Goal: Transaction & Acquisition: Download file/media

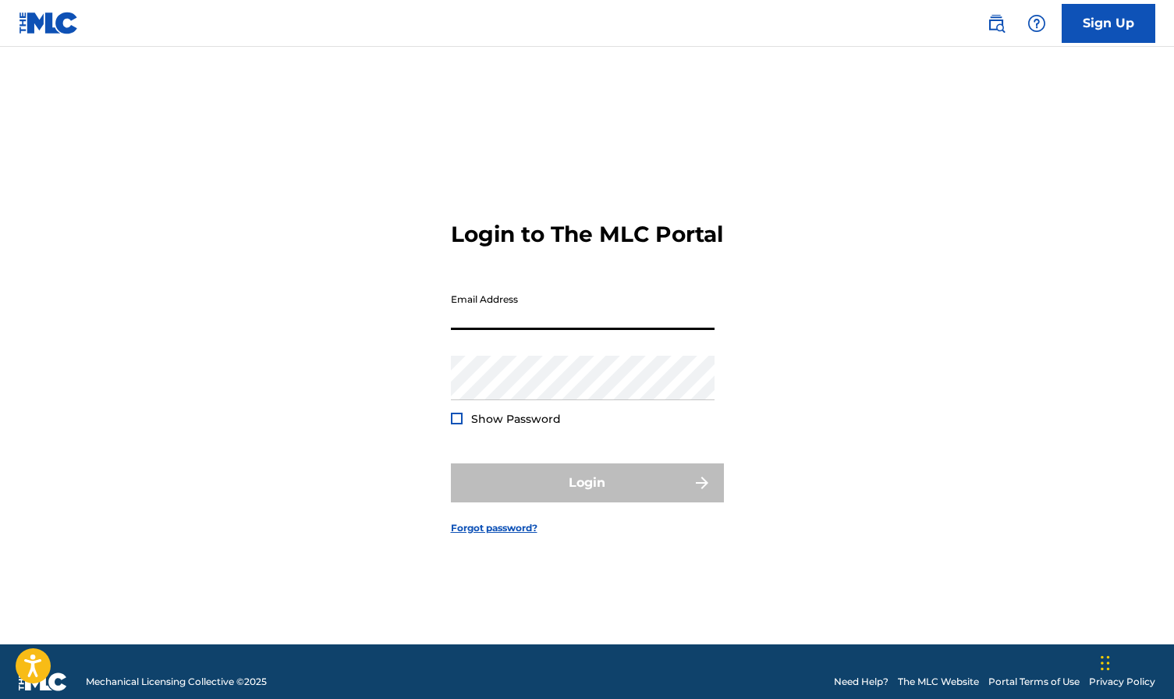
click at [555, 323] on input "Email Address" at bounding box center [583, 307] width 264 height 44
type input "[EMAIL_ADDRESS][DOMAIN_NAME]"
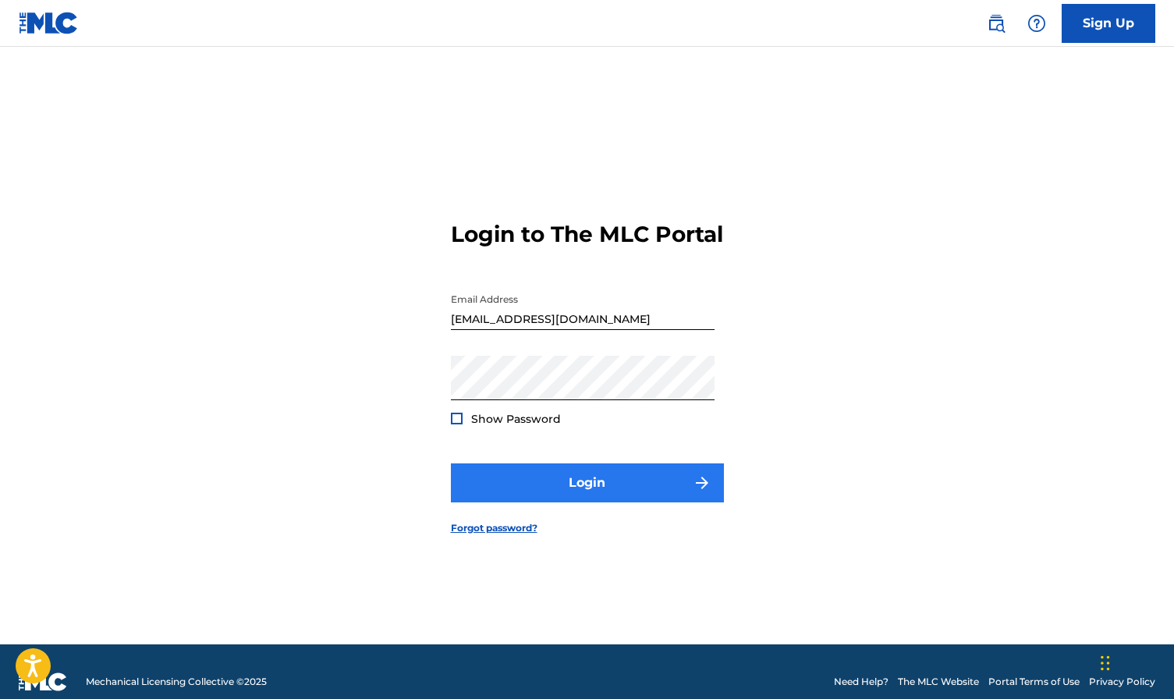
click at [640, 502] on button "Login" at bounding box center [587, 482] width 273 height 39
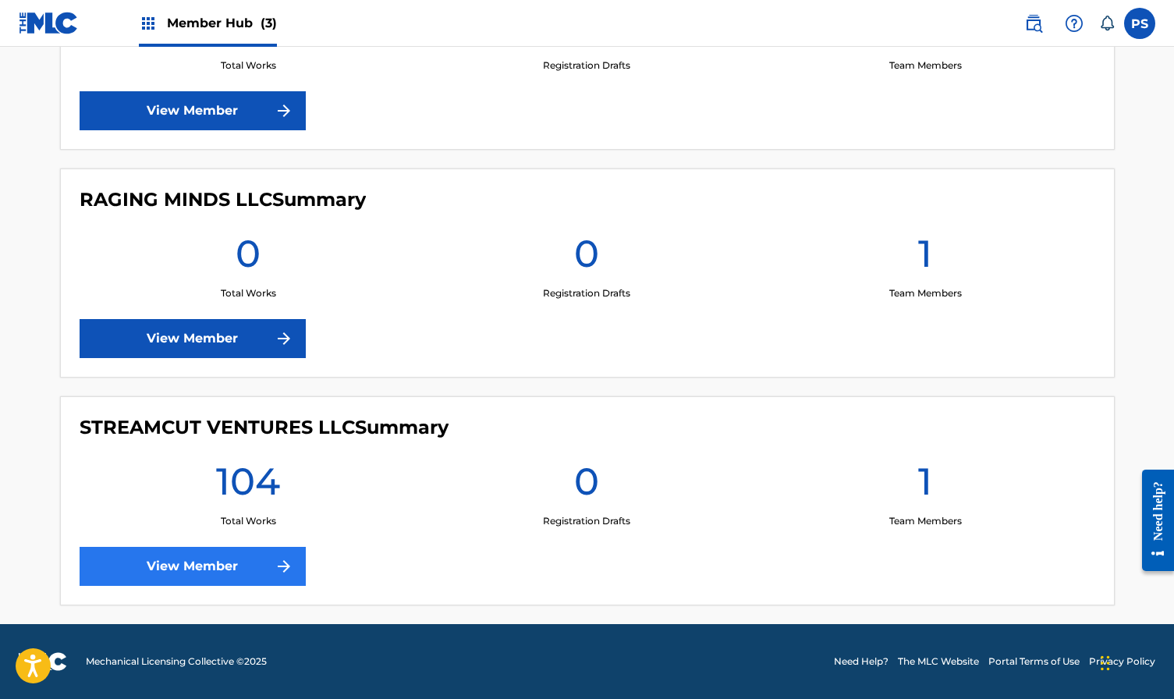
scroll to position [527, 0]
click at [232, 572] on link "View Member" at bounding box center [193, 566] width 226 height 39
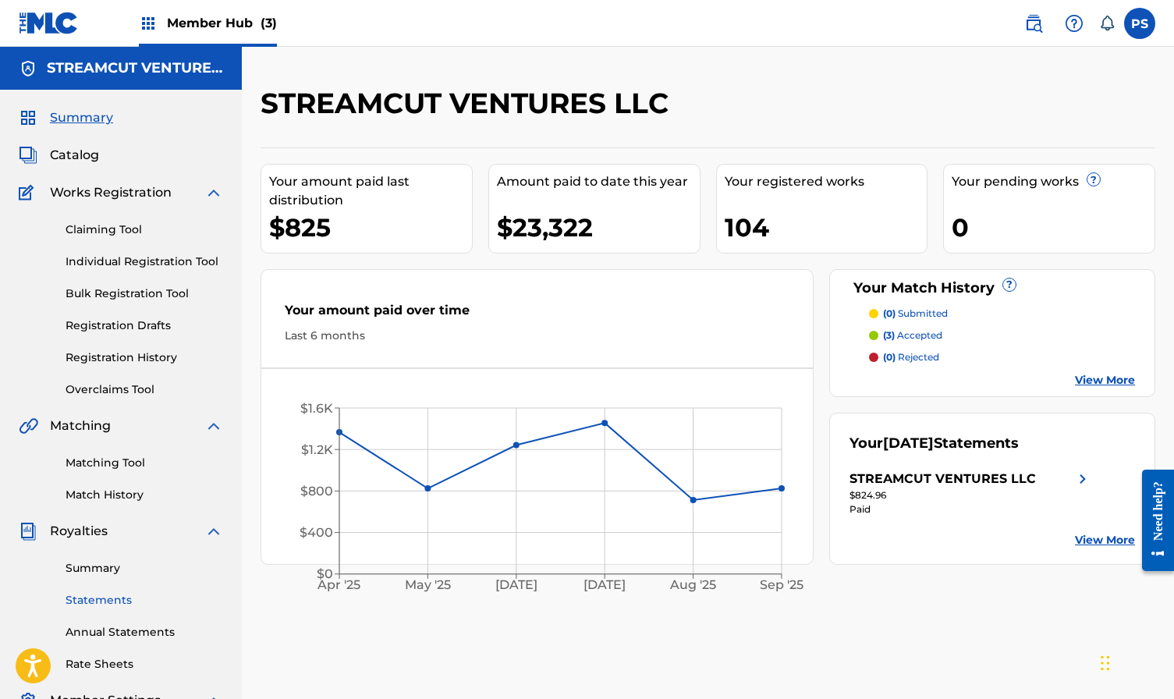
click at [95, 600] on link "Statements" at bounding box center [145, 600] width 158 height 16
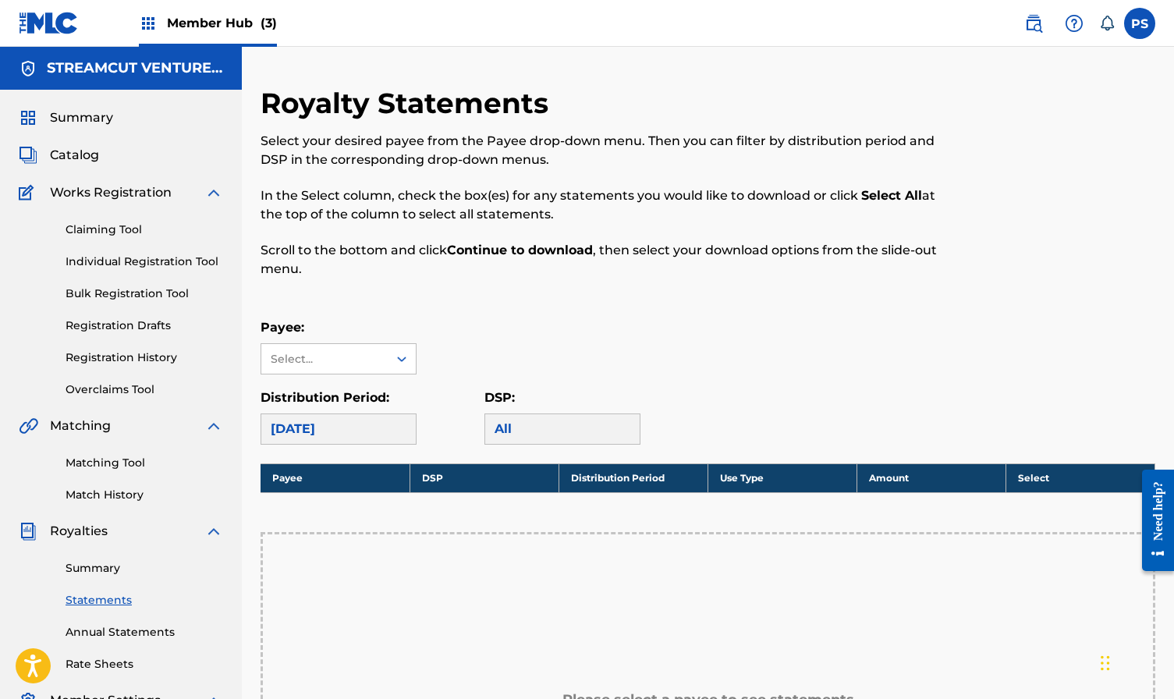
click at [378, 435] on div "[DATE]" at bounding box center [338, 428] width 156 height 31
click at [374, 357] on div "Select..." at bounding box center [324, 359] width 106 height 16
click at [356, 427] on div "STREAMCUT VENTURES LLC" at bounding box center [338, 403] width 154 height 58
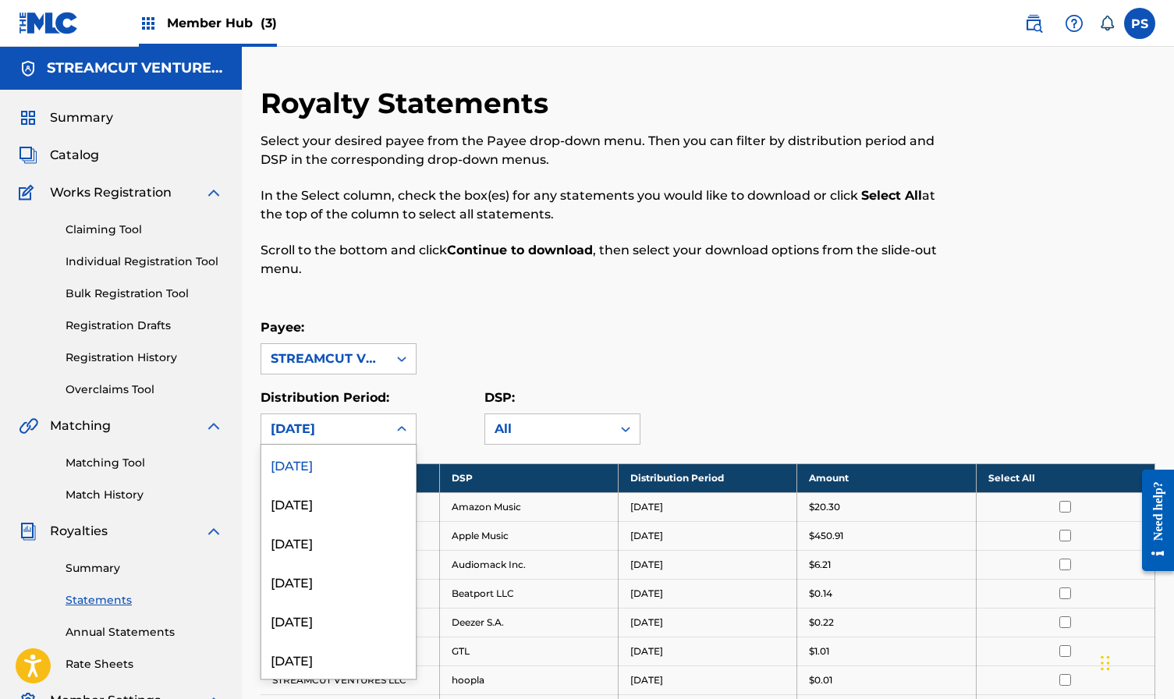
click at [367, 431] on div "[DATE]" at bounding box center [325, 429] width 108 height 19
click at [367, 658] on div "[DATE]" at bounding box center [338, 659] width 154 height 39
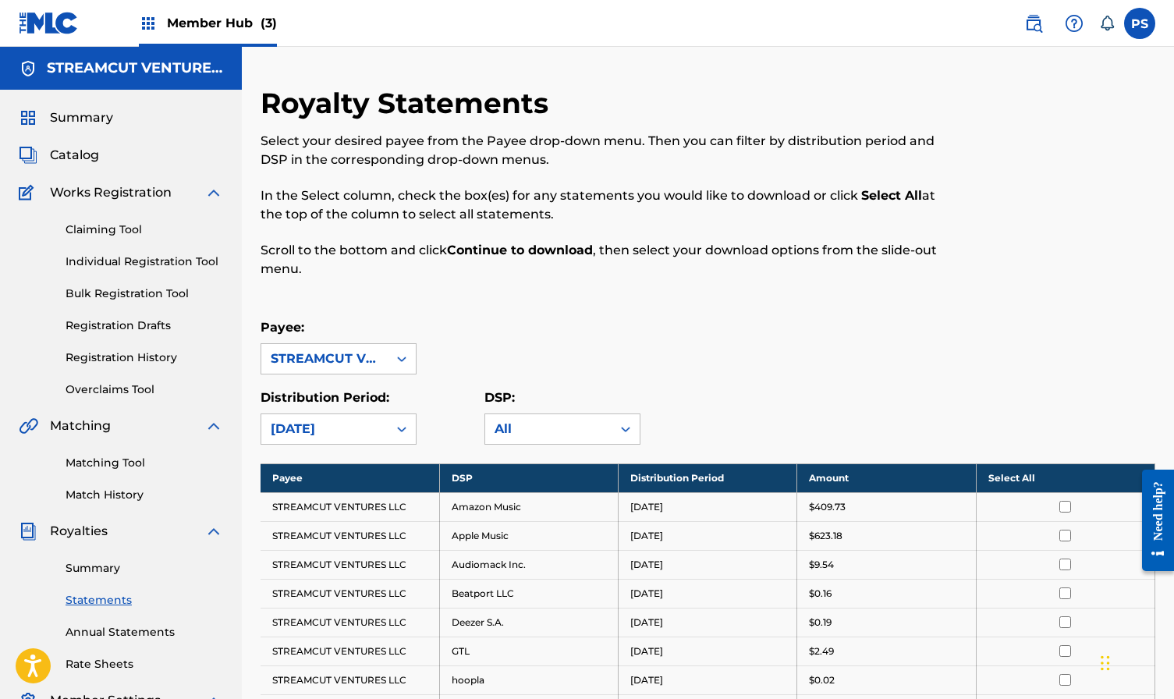
click at [1003, 478] on th "Select All" at bounding box center [1065, 477] width 179 height 29
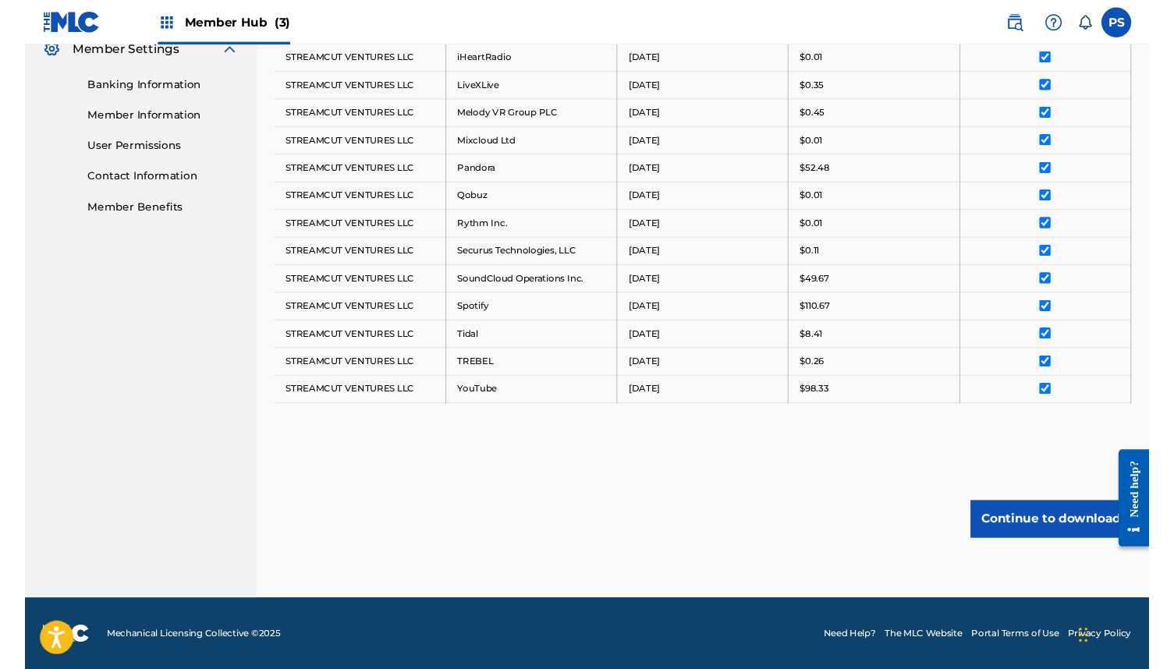
scroll to position [649, 0]
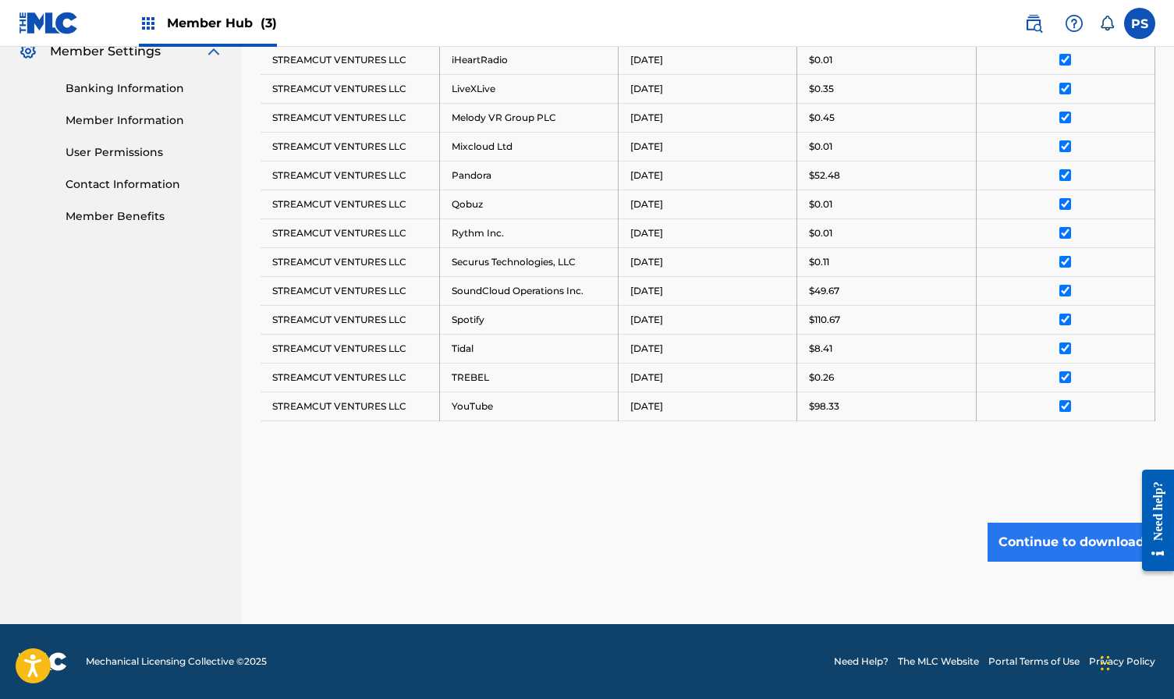
click at [1056, 535] on button "Continue to download" at bounding box center [1071, 542] width 168 height 39
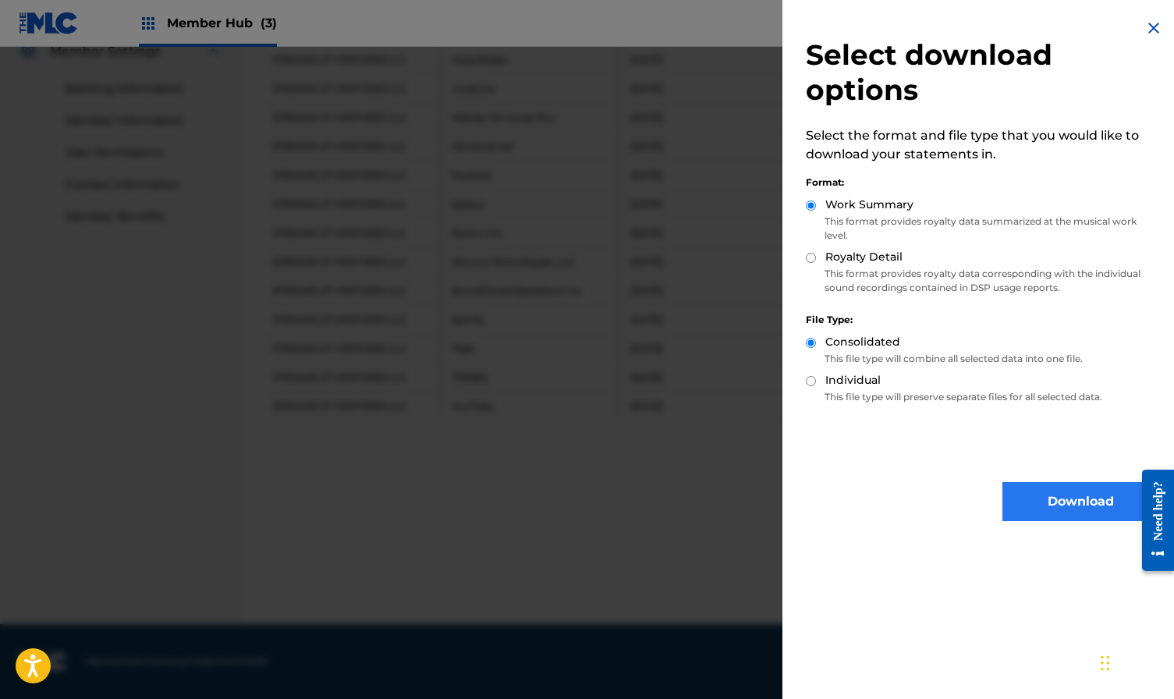
click at [1016, 502] on button "Download" at bounding box center [1080, 501] width 156 height 39
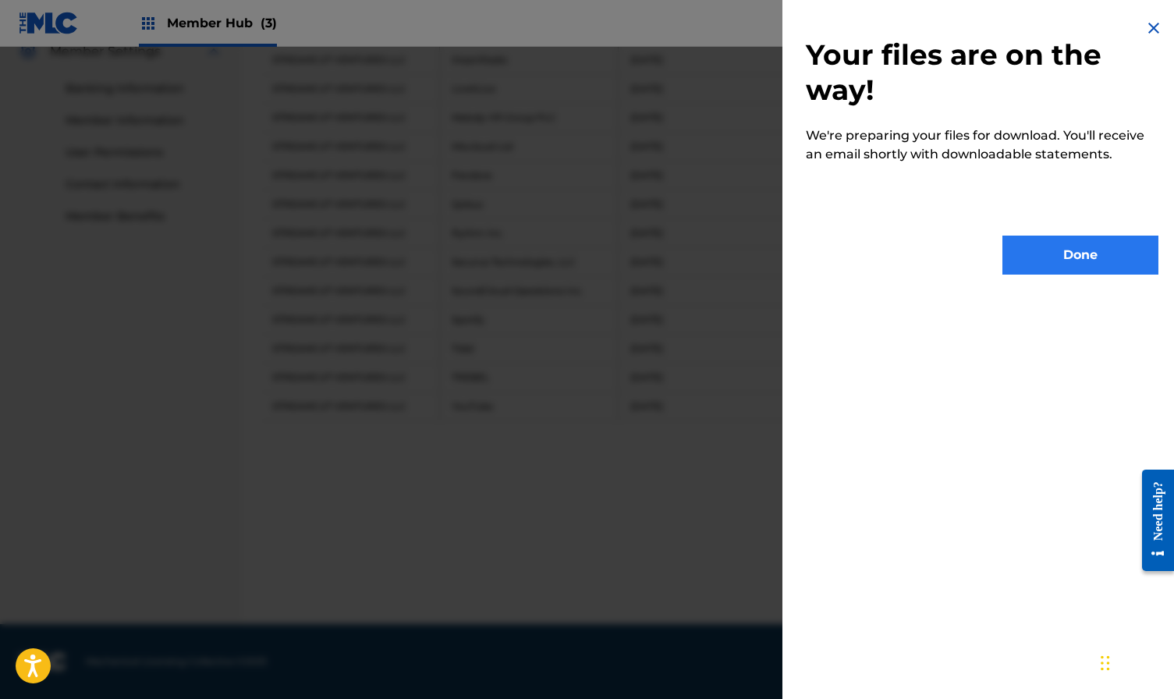
click at [1074, 260] on button "Done" at bounding box center [1080, 255] width 156 height 39
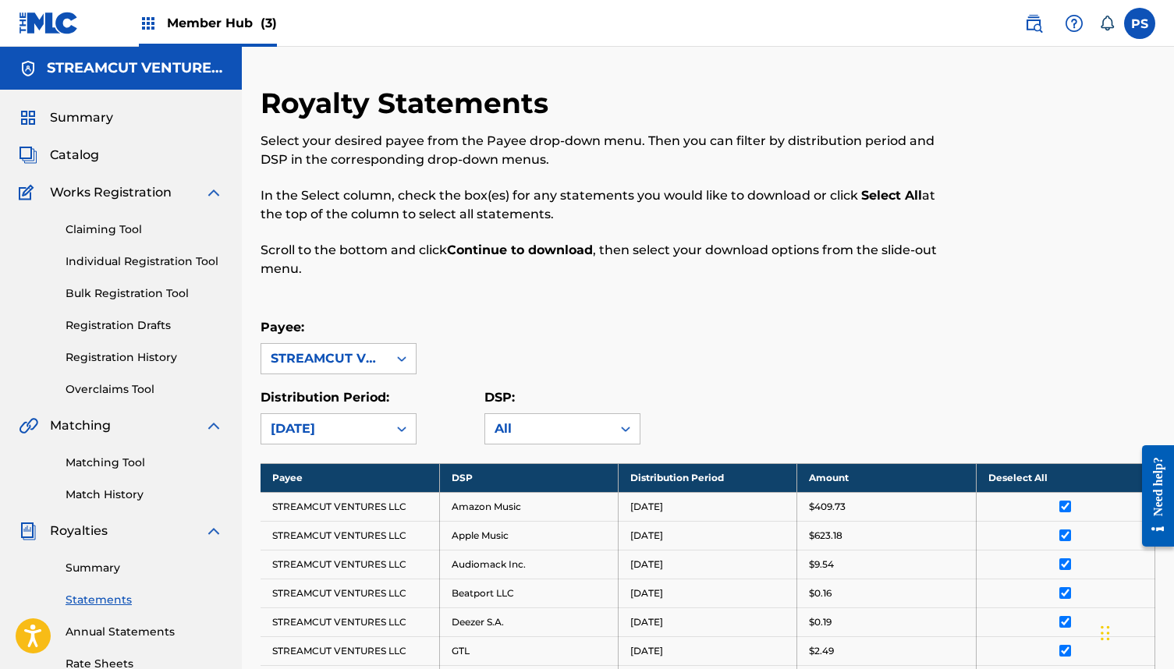
scroll to position [0, 0]
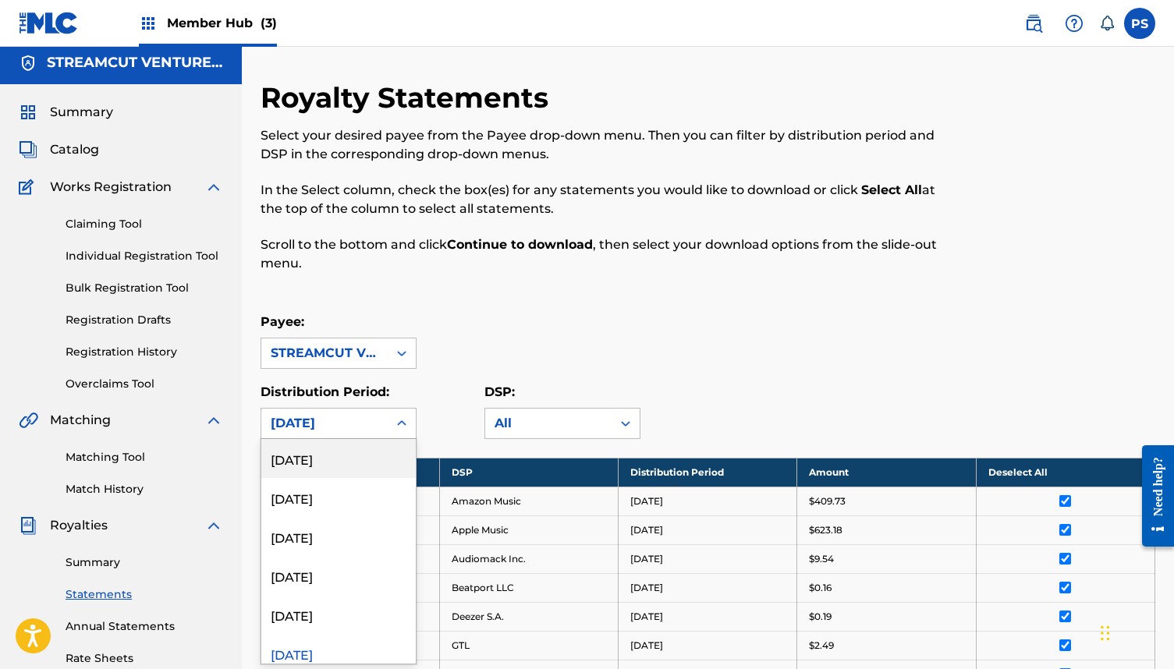
click at [288, 423] on div "[DATE]" at bounding box center [325, 423] width 108 height 19
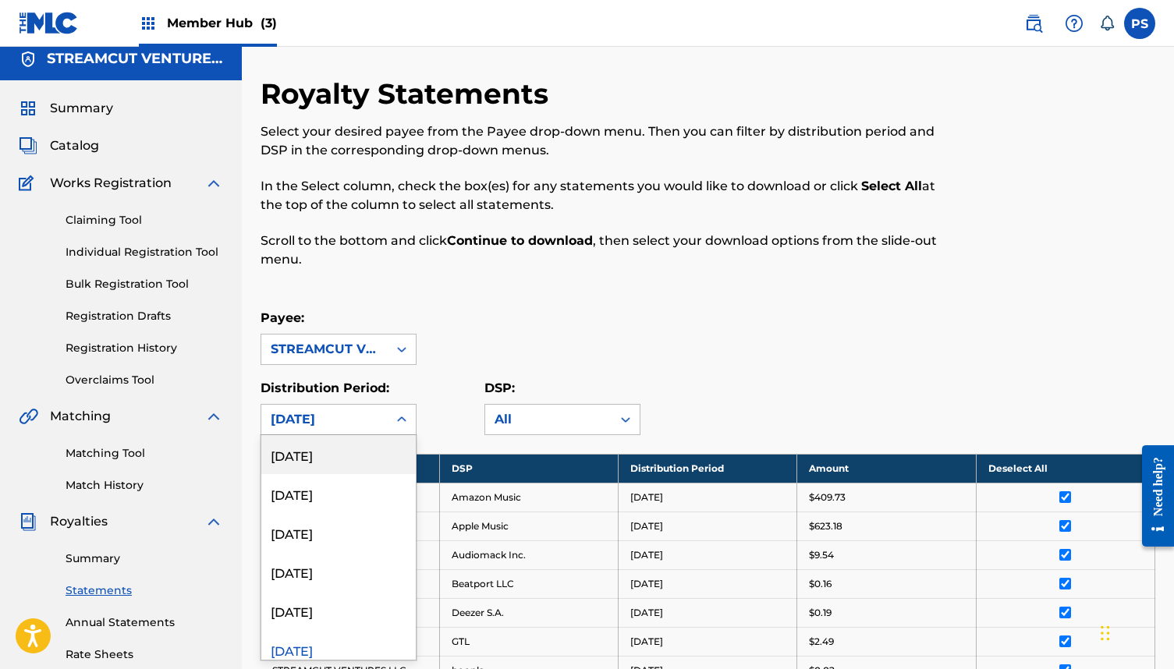
scroll to position [10, 0]
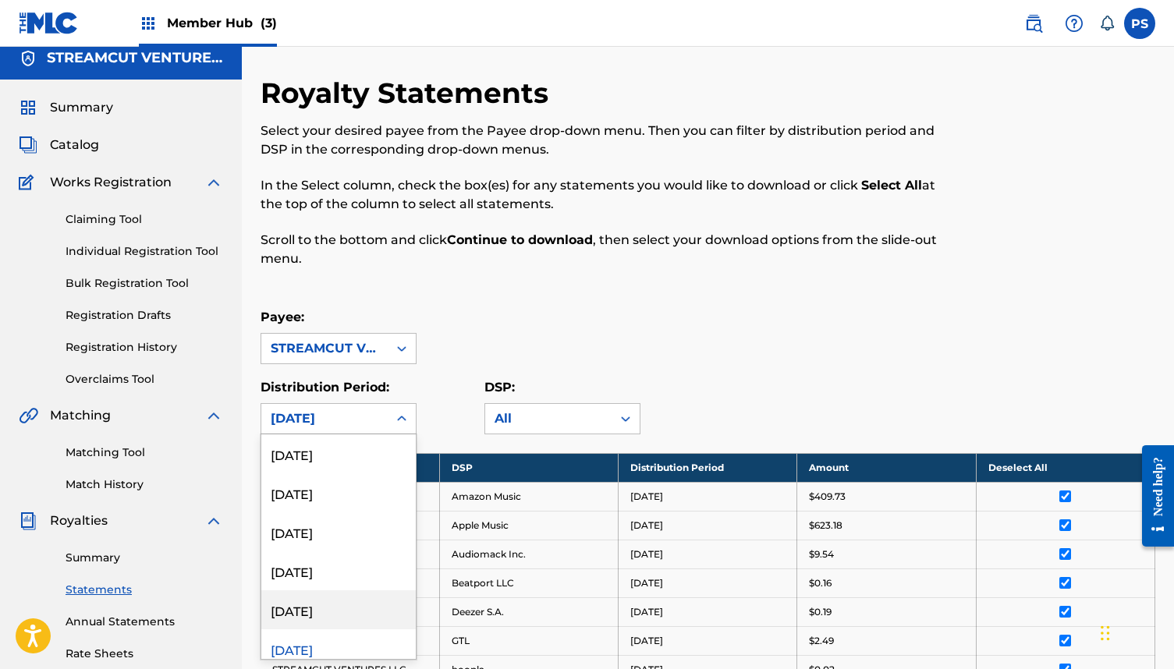
click at [311, 608] on div "[DATE]" at bounding box center [338, 609] width 154 height 39
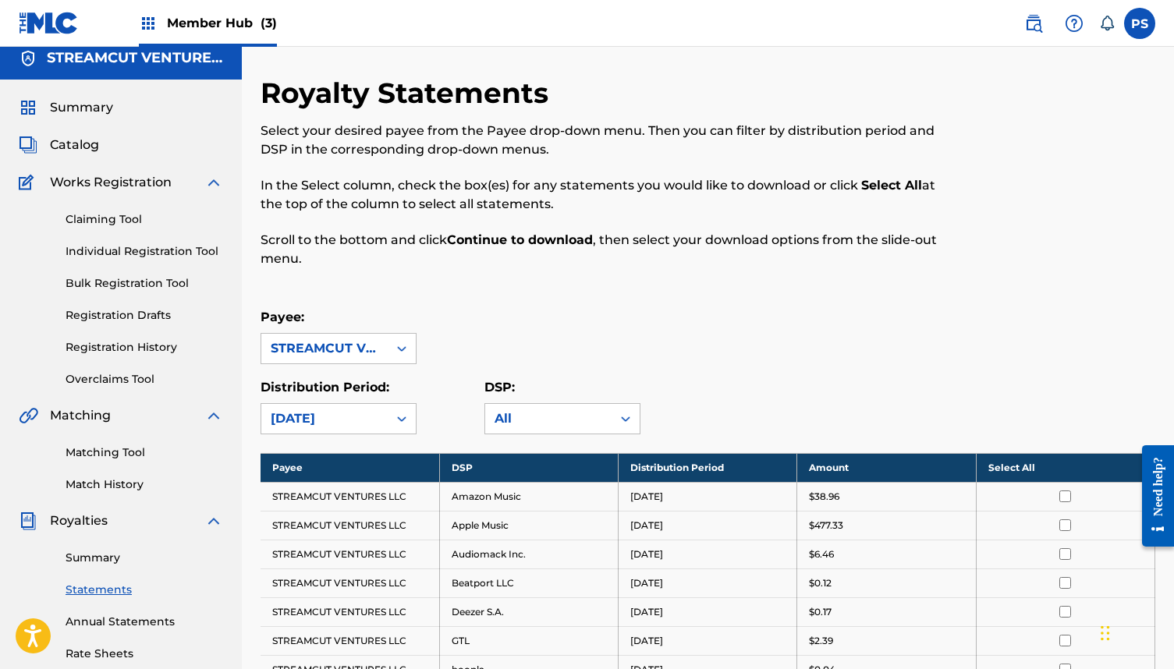
click at [1015, 460] on th "Select All" at bounding box center [1065, 467] width 179 height 29
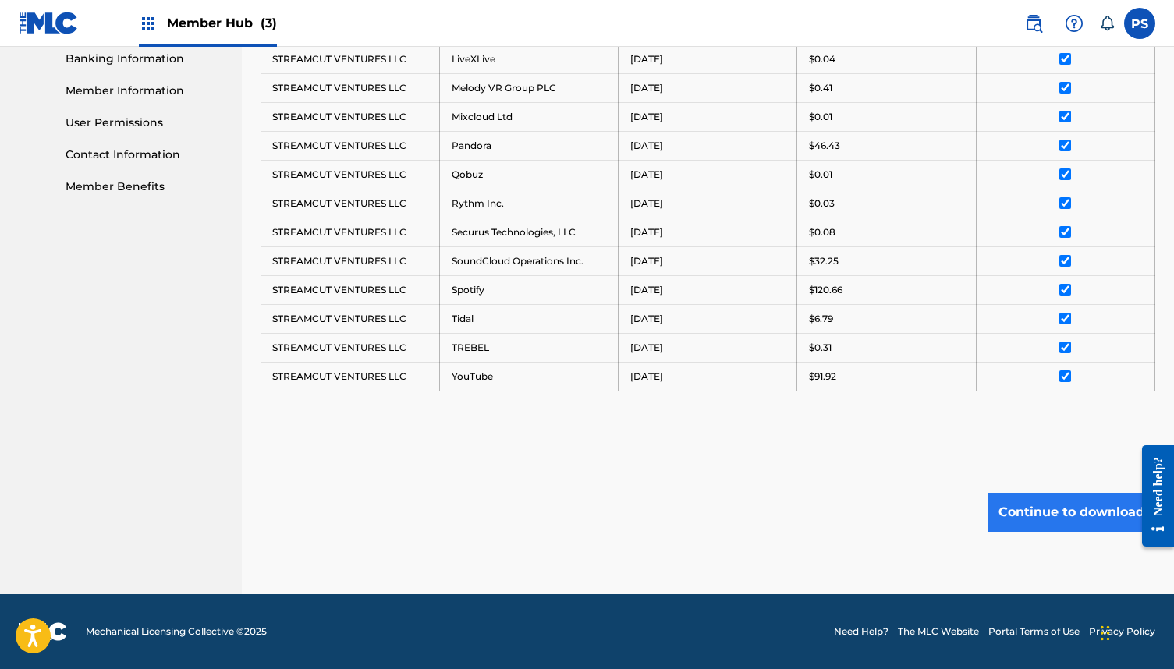
scroll to position [679, 0]
click at [1097, 511] on button "Continue to download" at bounding box center [1071, 512] width 168 height 39
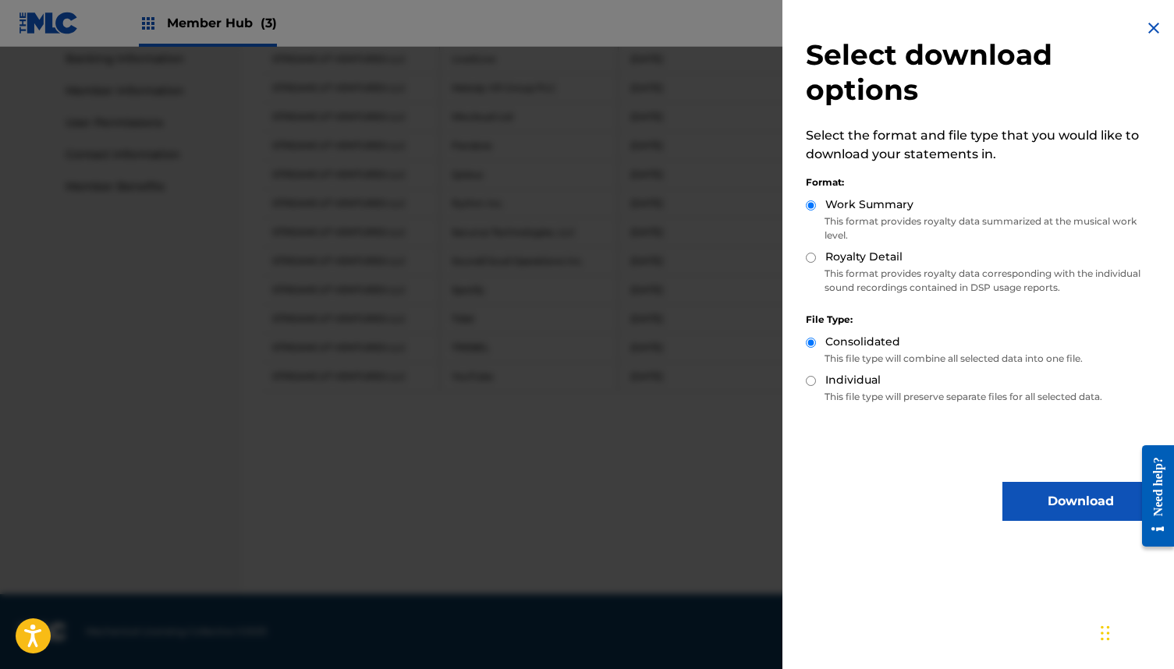
click at [1060, 495] on button "Download" at bounding box center [1080, 501] width 156 height 39
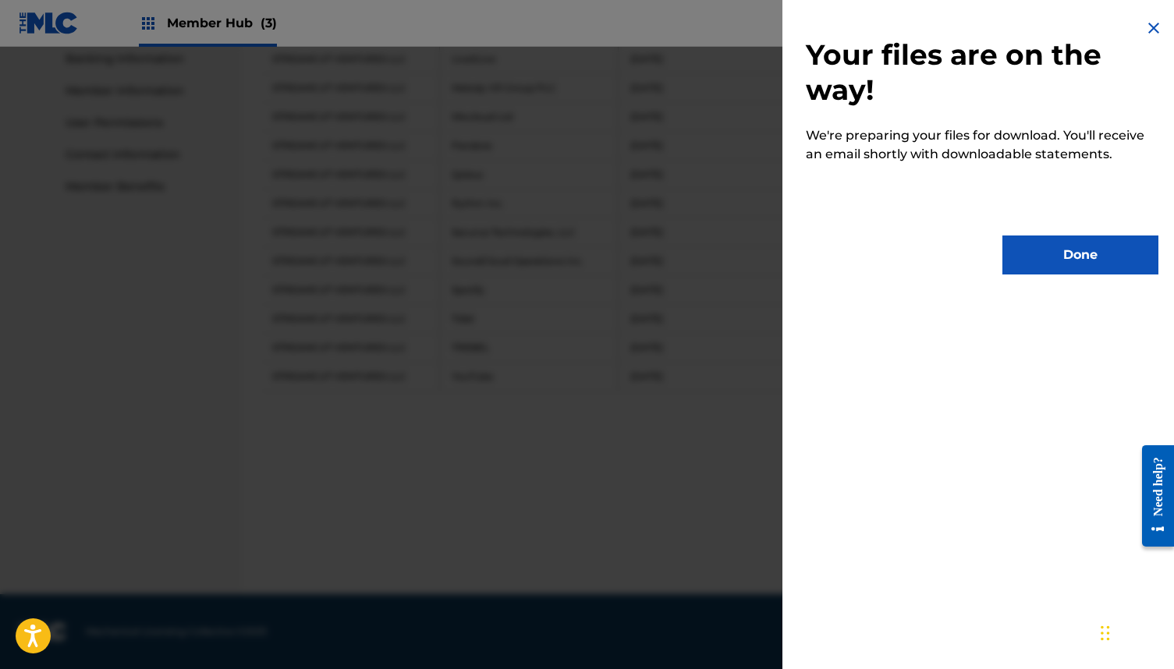
drag, startPoint x: 1033, startPoint y: 258, endPoint x: 1040, endPoint y: 268, distance: 12.2
click at [1033, 258] on button "Done" at bounding box center [1080, 255] width 156 height 39
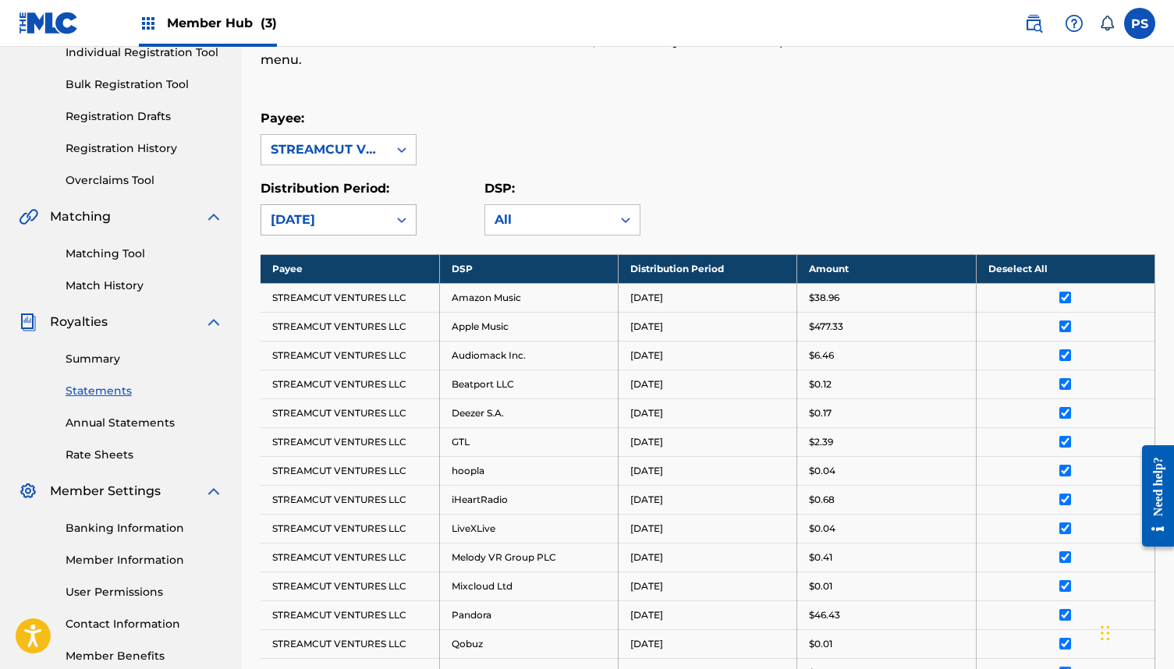
scroll to position [206, 0]
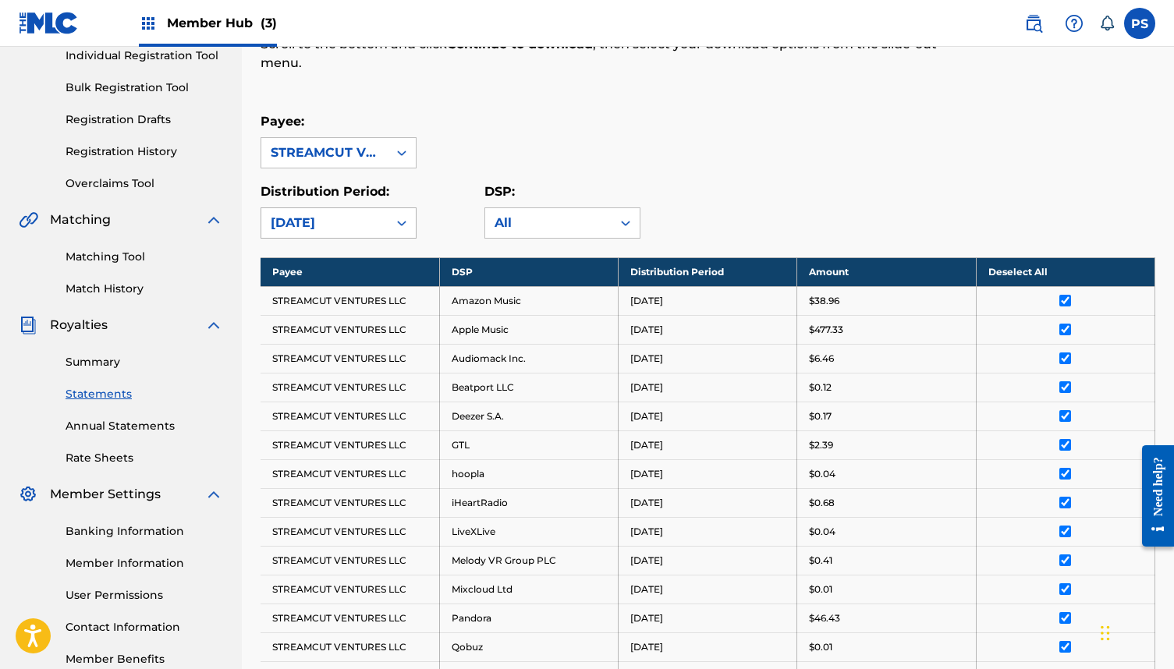
click at [338, 227] on div "[DATE]" at bounding box center [325, 223] width 108 height 19
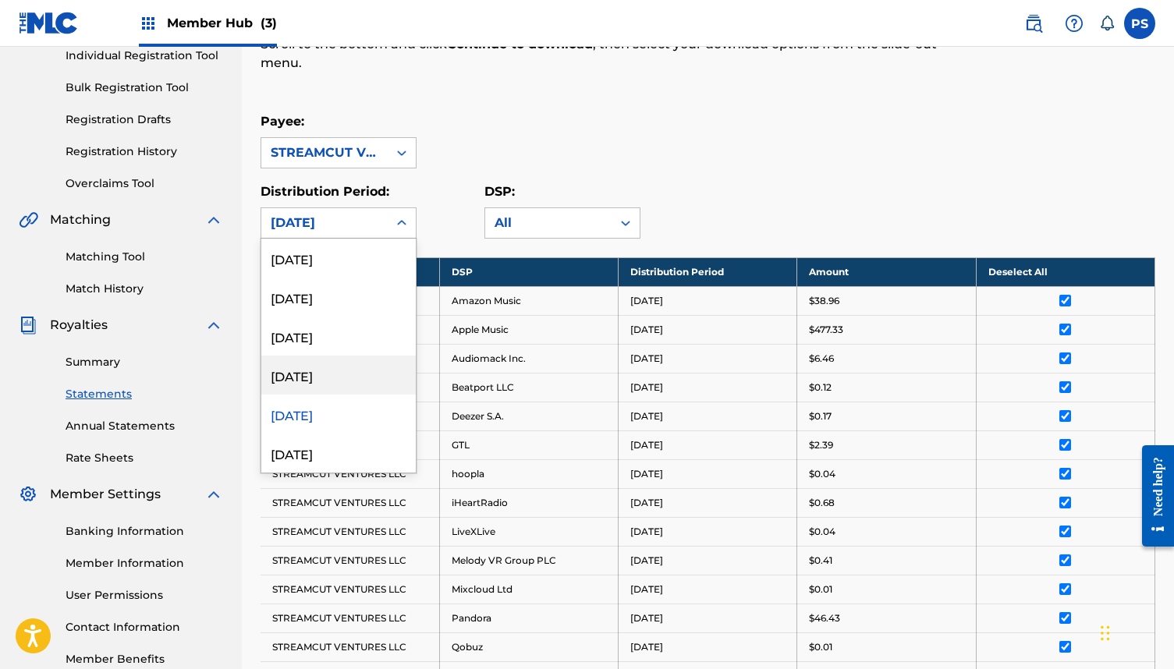
click at [330, 383] on div "[DATE]" at bounding box center [338, 375] width 154 height 39
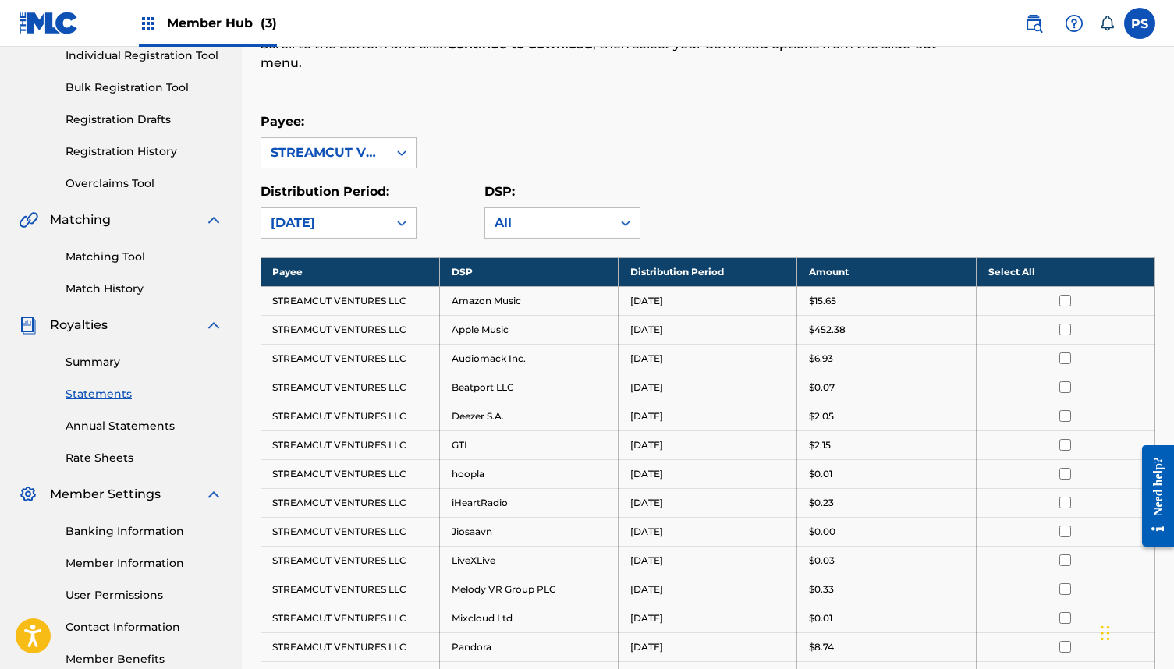
click at [1019, 271] on th "Select All" at bounding box center [1065, 271] width 179 height 29
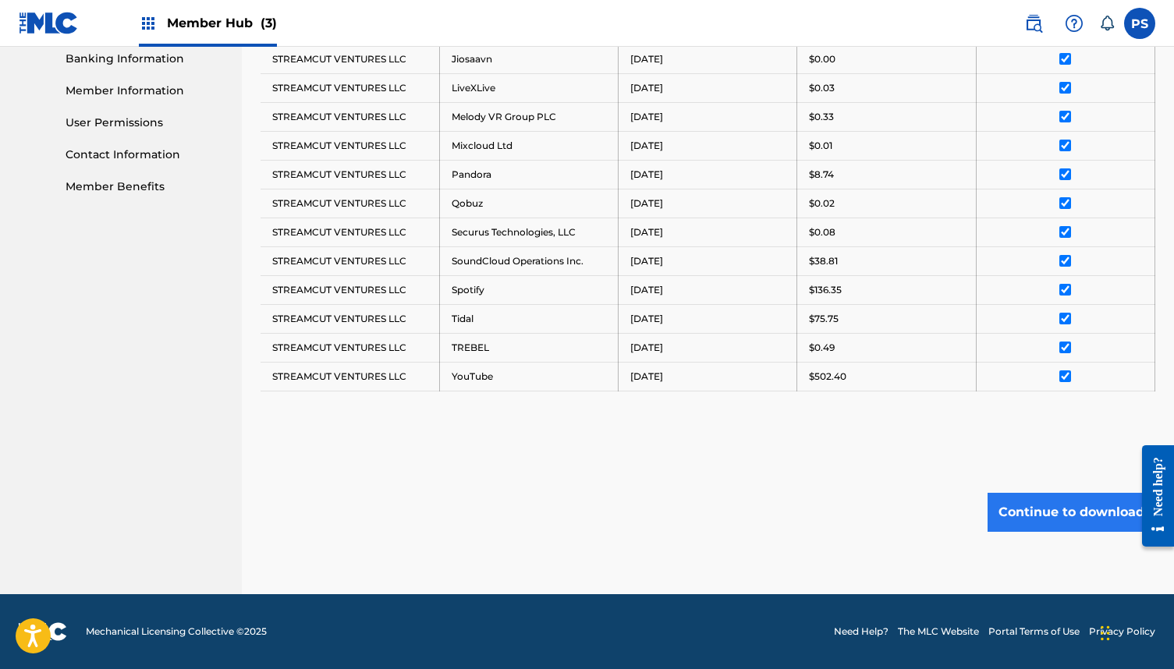
scroll to position [679, 0]
click at [1057, 522] on button "Continue to download" at bounding box center [1071, 512] width 168 height 39
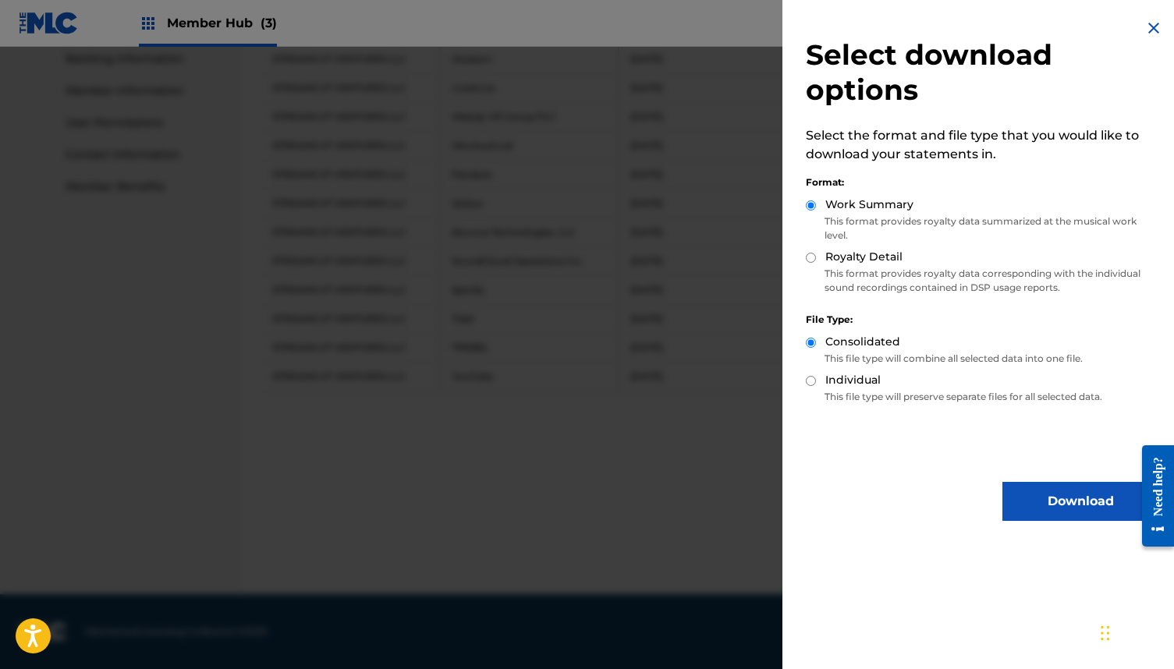
click at [1039, 496] on button "Download" at bounding box center [1080, 501] width 156 height 39
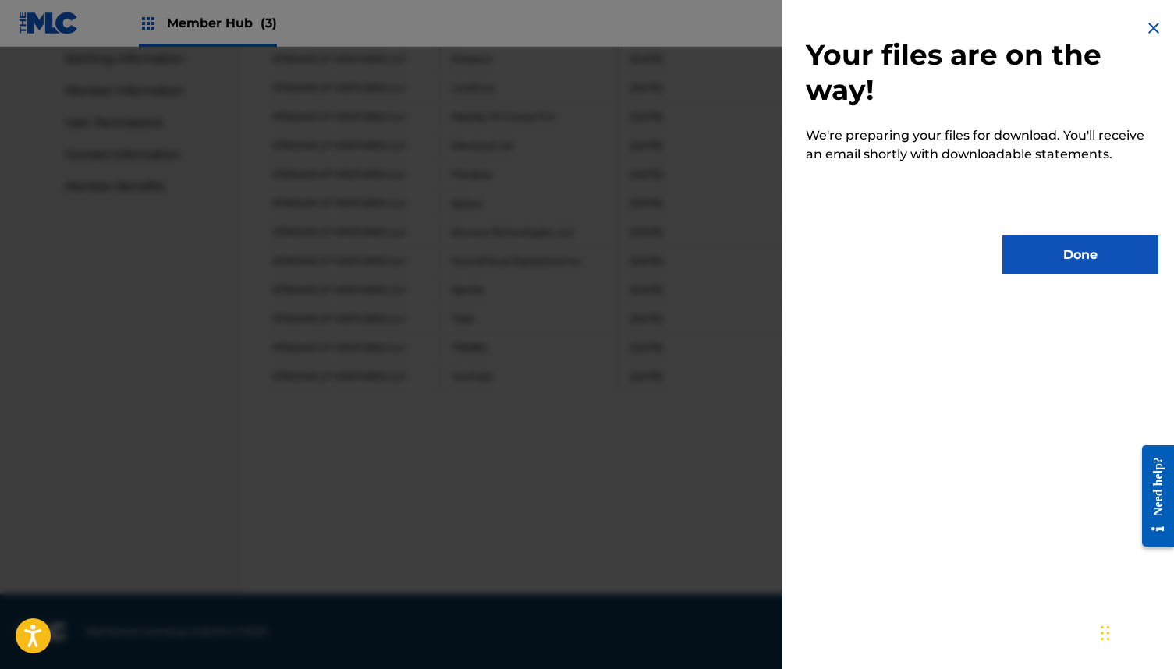
click at [1037, 256] on button "Done" at bounding box center [1080, 255] width 156 height 39
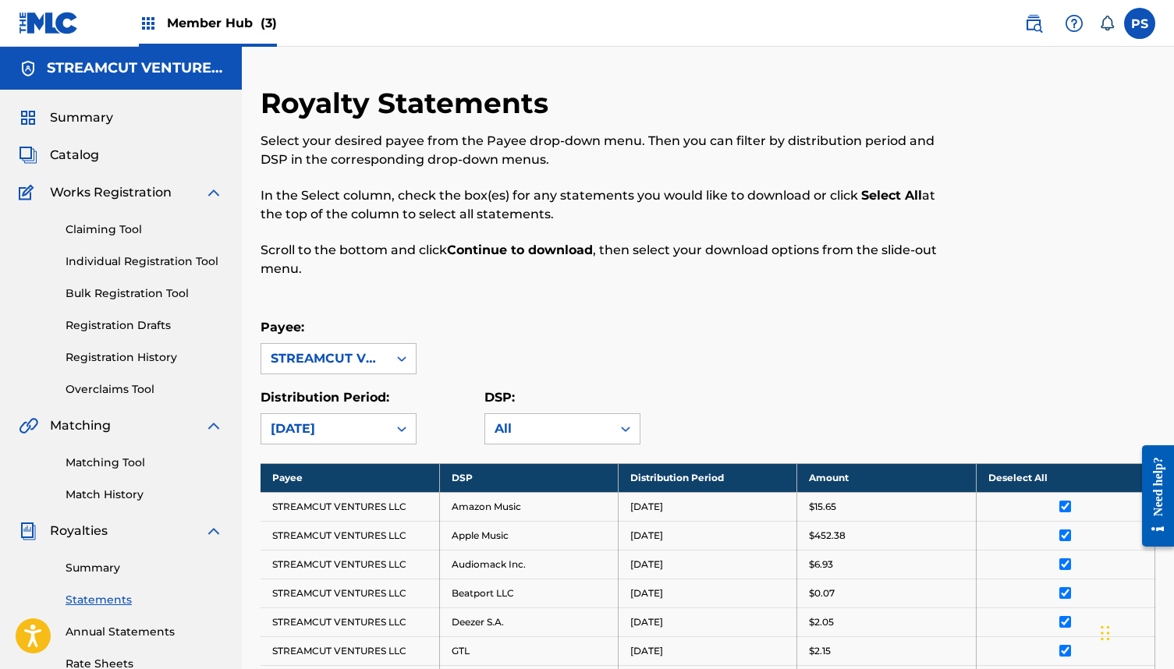
scroll to position [0, 0]
click at [522, 294] on div "Royalty Statements Select your desired payee from the Payee drop-down menu. The…" at bounding box center [604, 191] width 689 height 211
